Goal: Check status

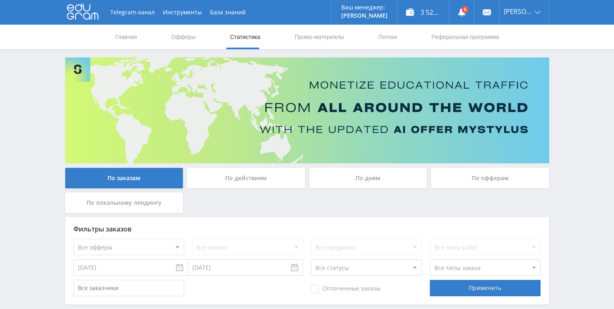
scroll to position [251, 0]
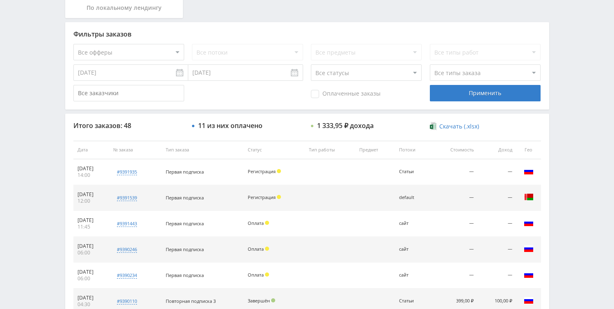
scroll to position [59, 0]
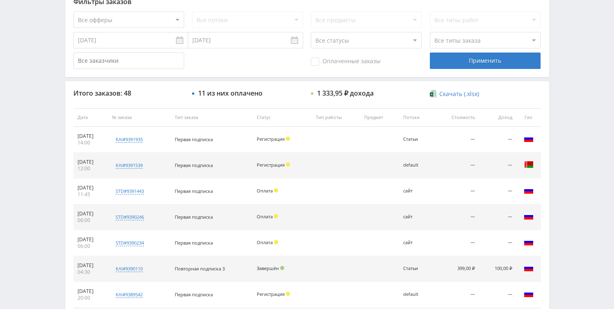
scroll to position [240, 0]
